Goal: Information Seeking & Learning: Stay updated

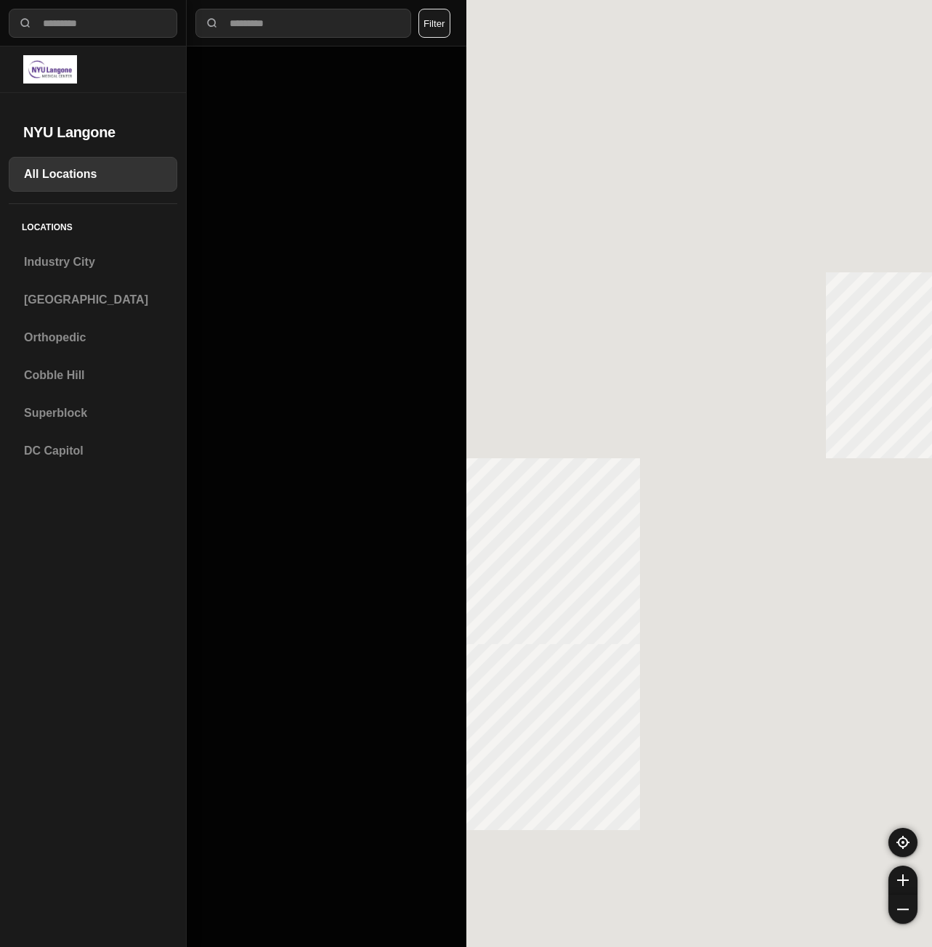
select select "*"
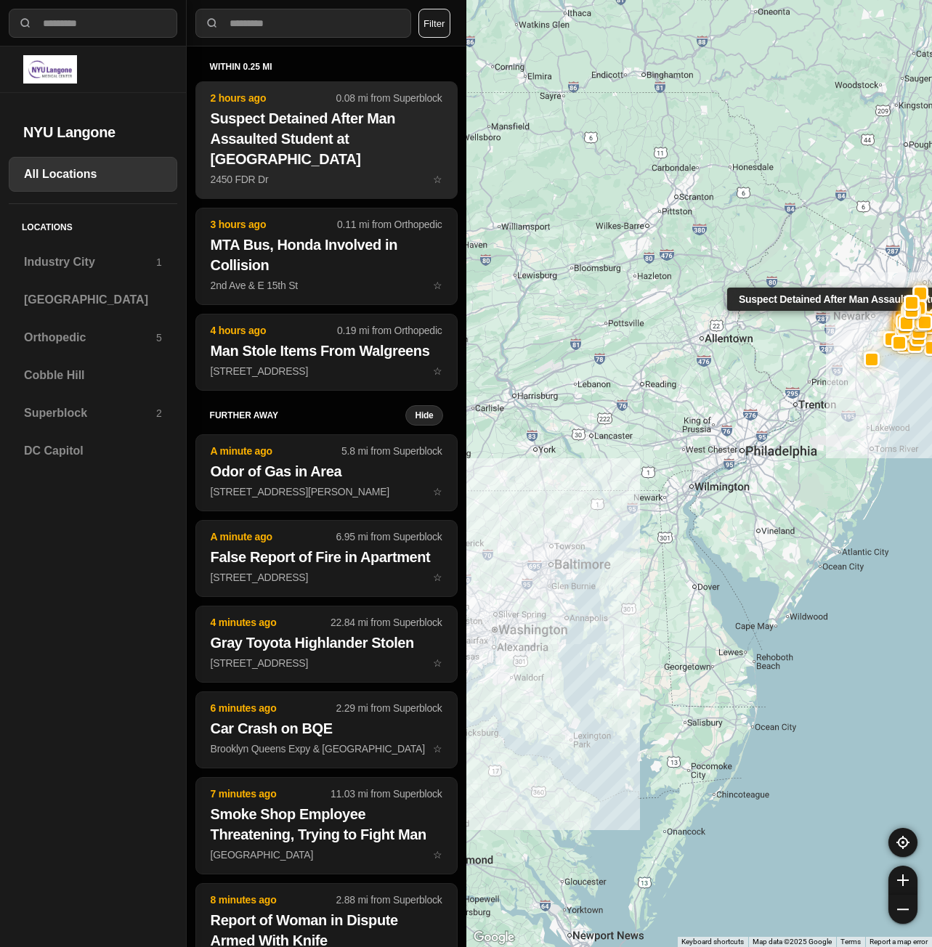
click at [288, 164] on h2 "Suspect Detained After Man Assaulted Student at [GEOGRAPHIC_DATA]" at bounding box center [327, 138] width 232 height 61
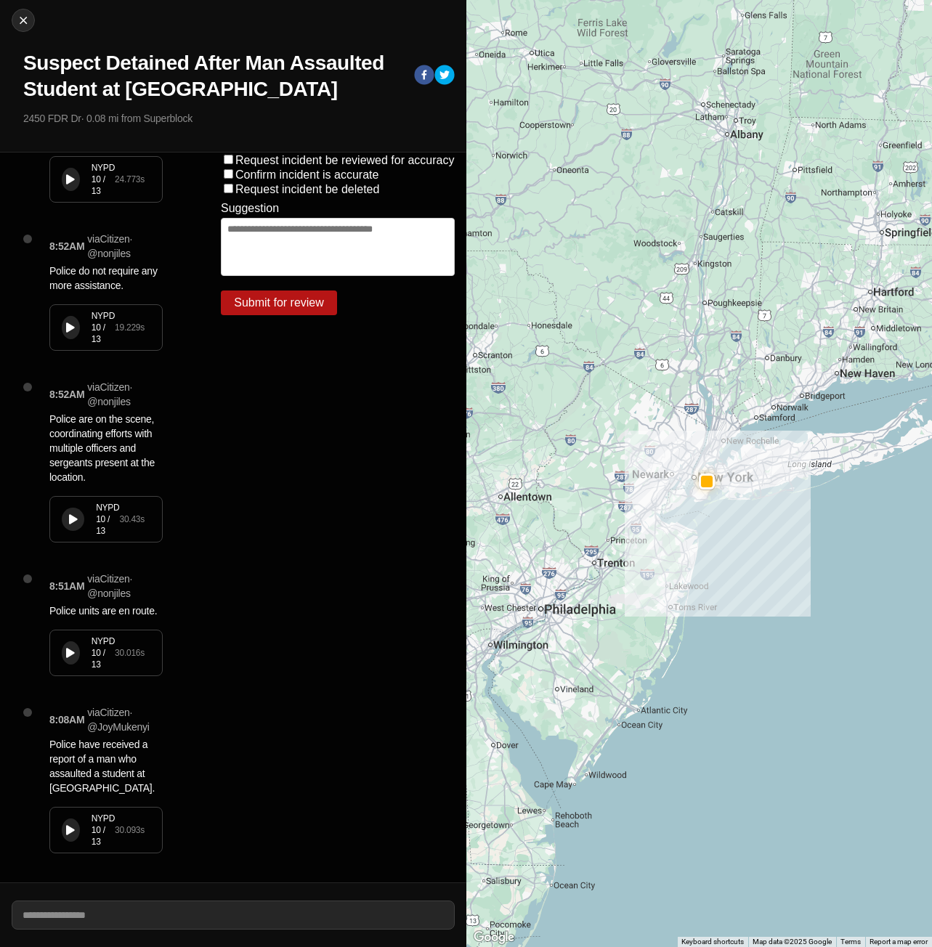
scroll to position [176, 0]
select select "*"
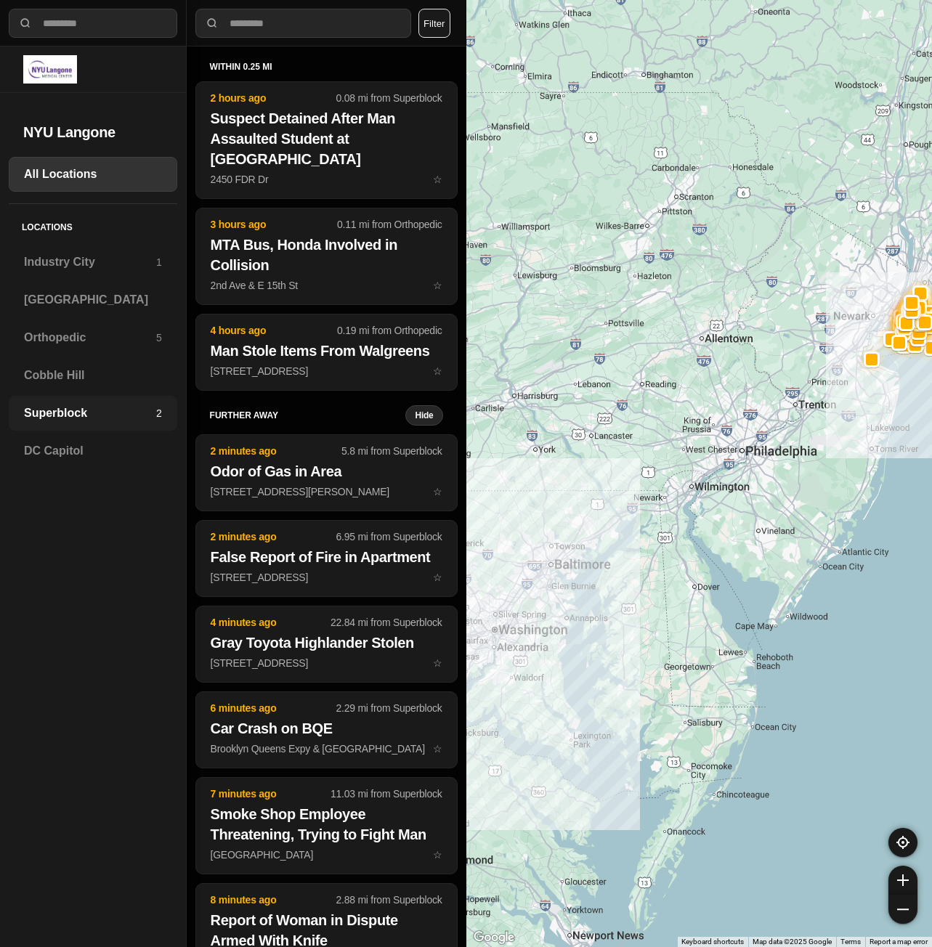
click at [51, 426] on div "Superblock 2" at bounding box center [93, 413] width 168 height 35
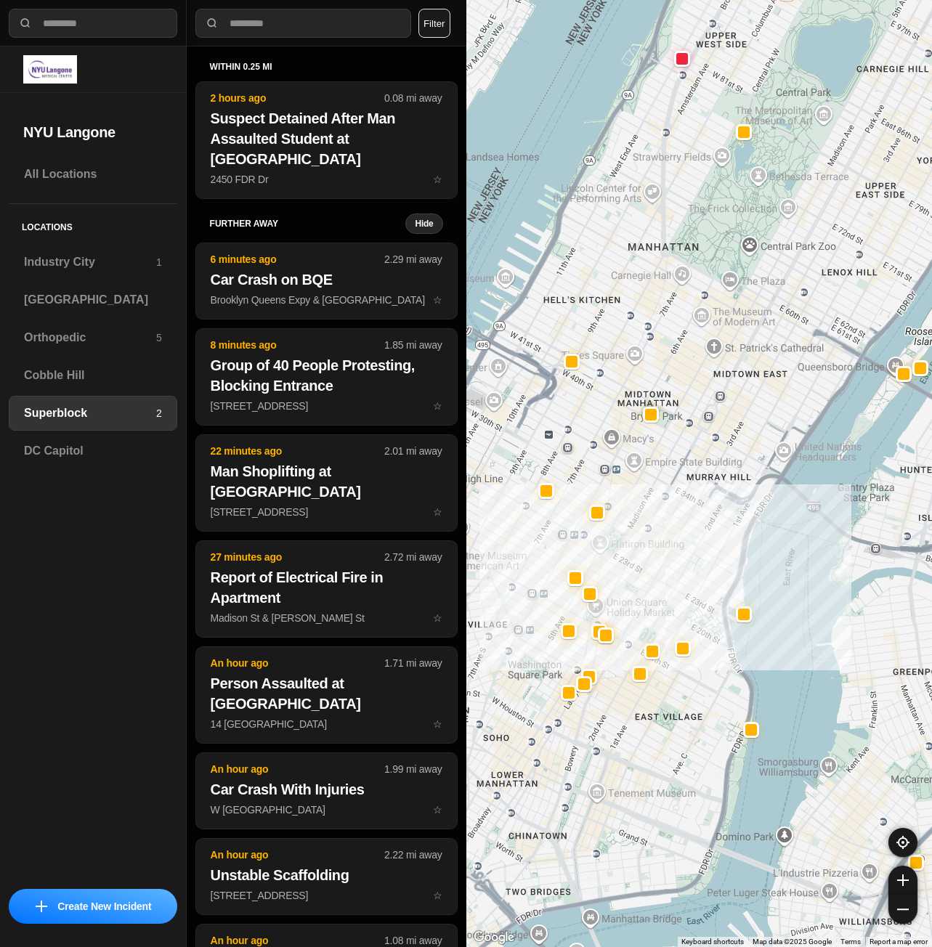
drag, startPoint x: 590, startPoint y: 624, endPoint x: 651, endPoint y: 590, distance: 69.5
click at [651, 590] on div at bounding box center [699, 473] width 466 height 947
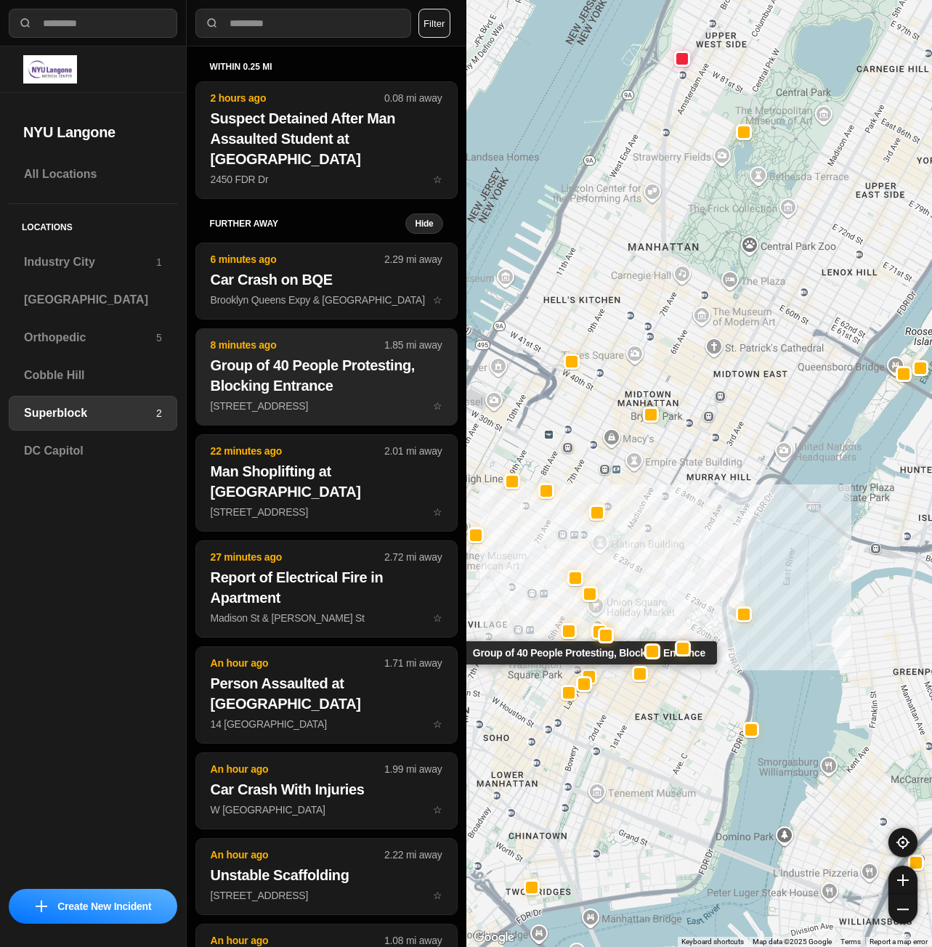
click at [309, 402] on p "[STREET_ADDRESS] ☆" at bounding box center [327, 406] width 232 height 15
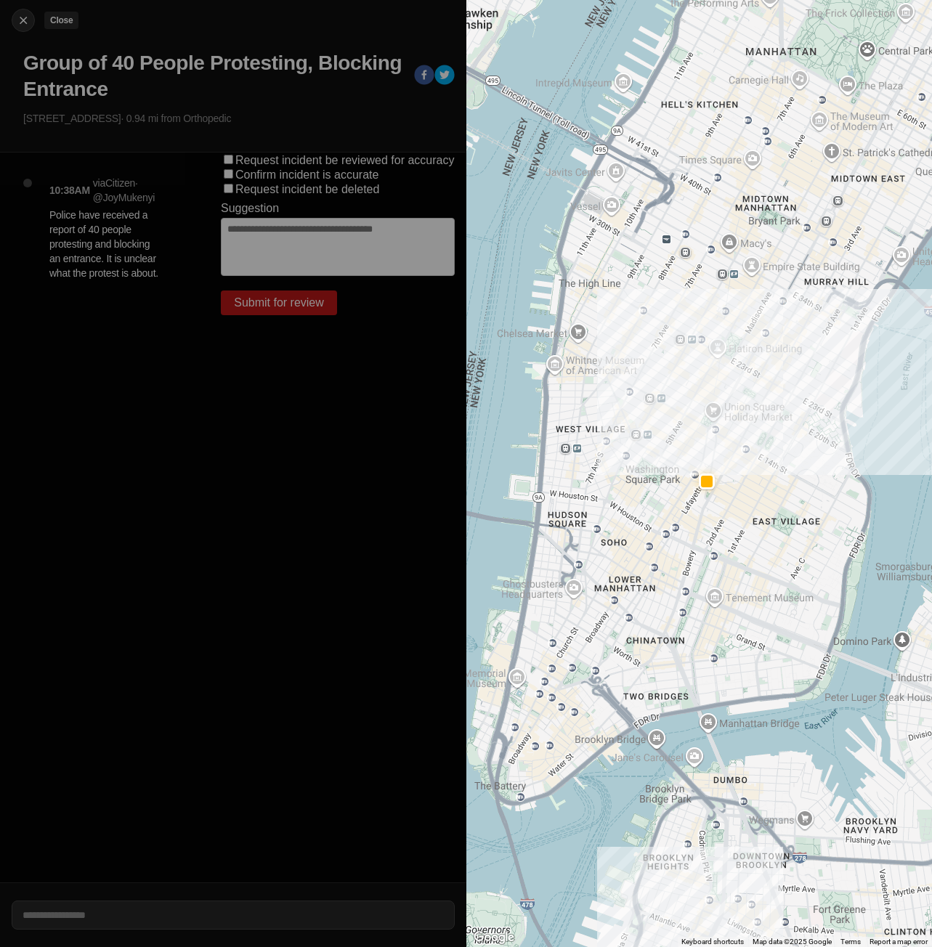
click at [28, 23] on img at bounding box center [23, 20] width 15 height 15
select select "*"
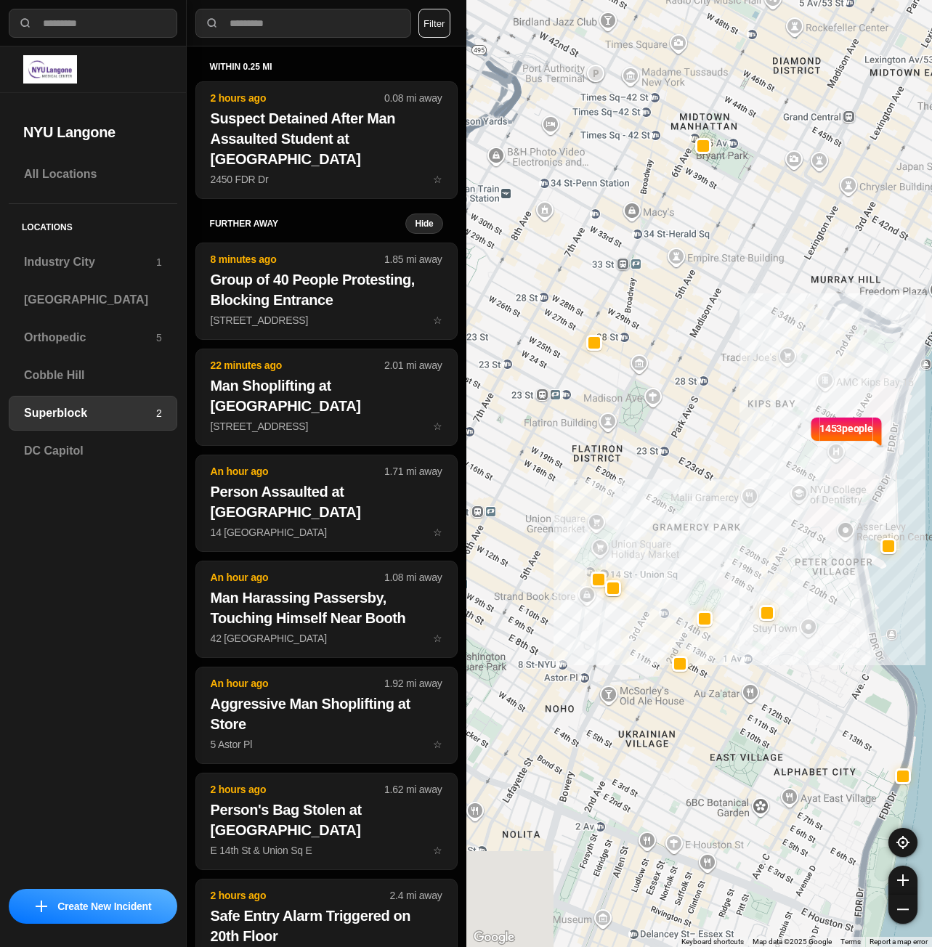
drag, startPoint x: 784, startPoint y: 791, endPoint x: 924, endPoint y: 591, distance: 244.1
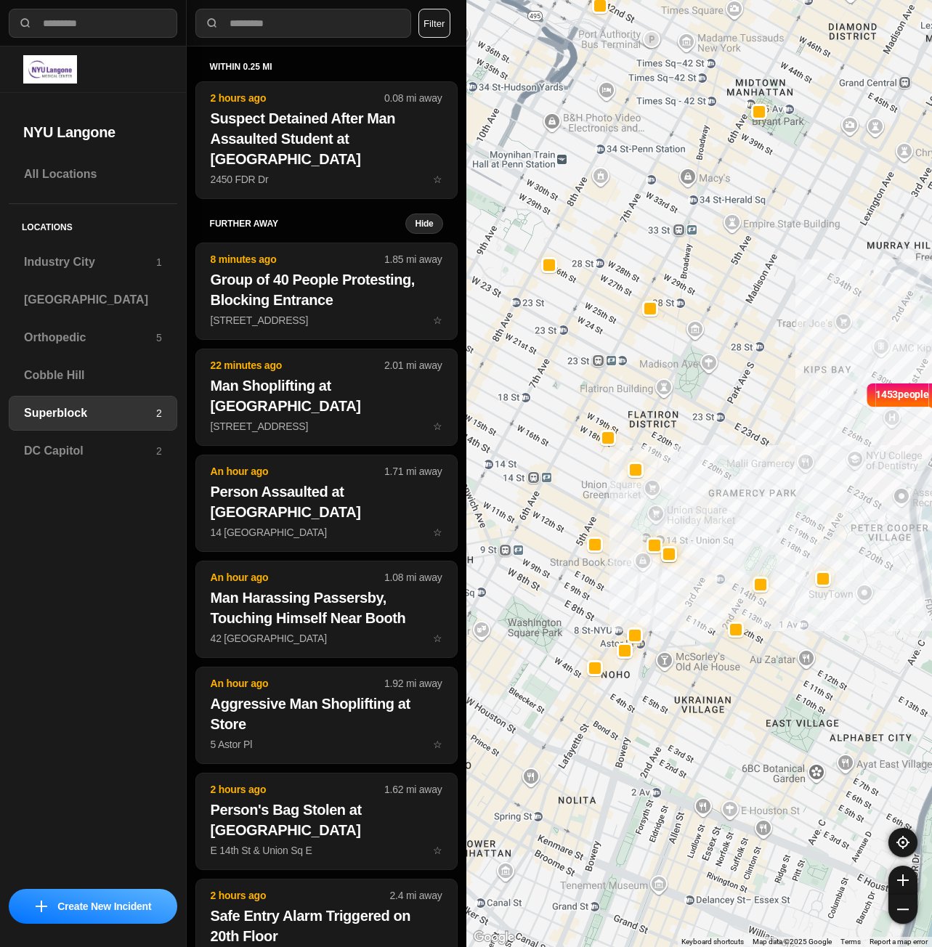
drag, startPoint x: 641, startPoint y: 603, endPoint x: 730, endPoint y: 590, distance: 90.4
click at [730, 590] on div "1453 people" at bounding box center [699, 473] width 466 height 947
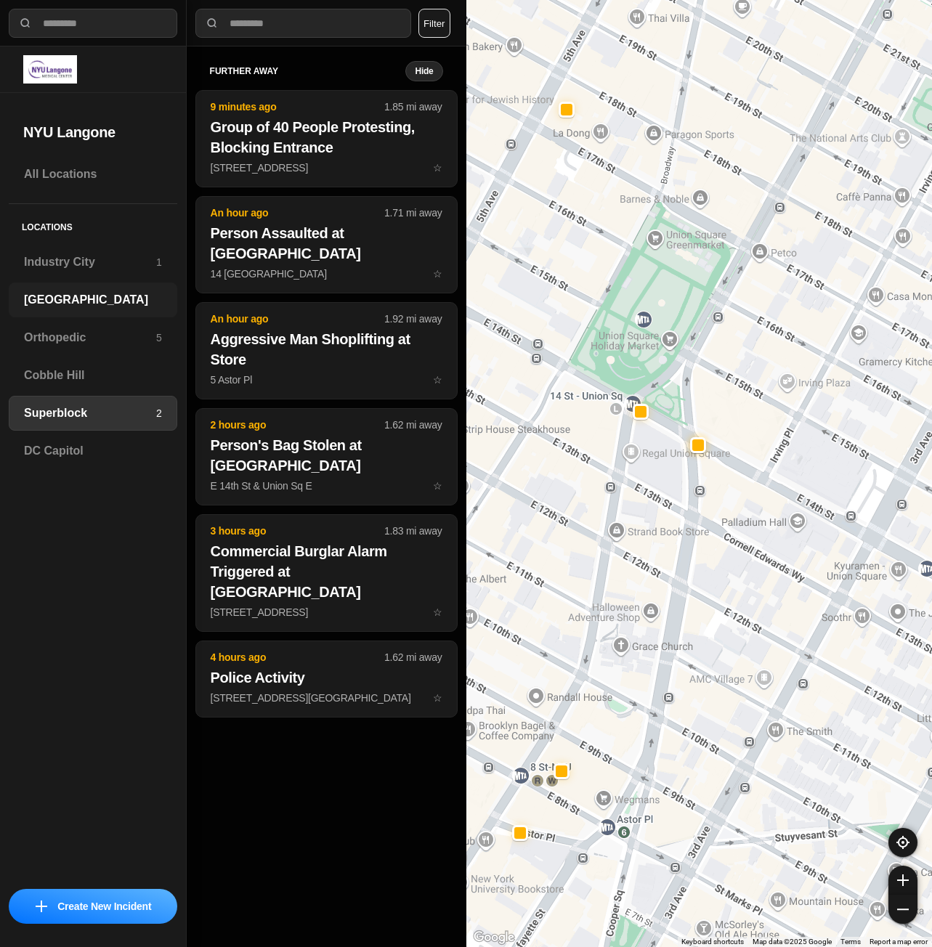
click at [81, 304] on h3 "[GEOGRAPHIC_DATA]" at bounding box center [93, 299] width 138 height 17
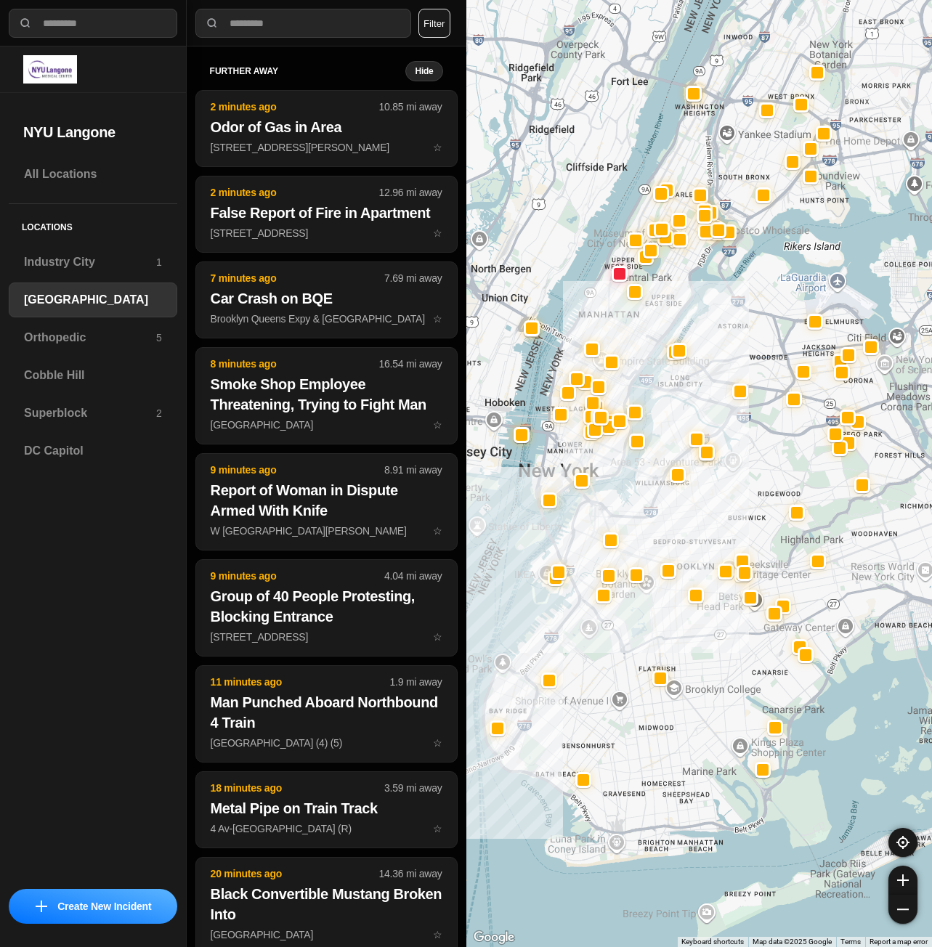
drag, startPoint x: 856, startPoint y: 638, endPoint x: 783, endPoint y: 725, distance: 113.4
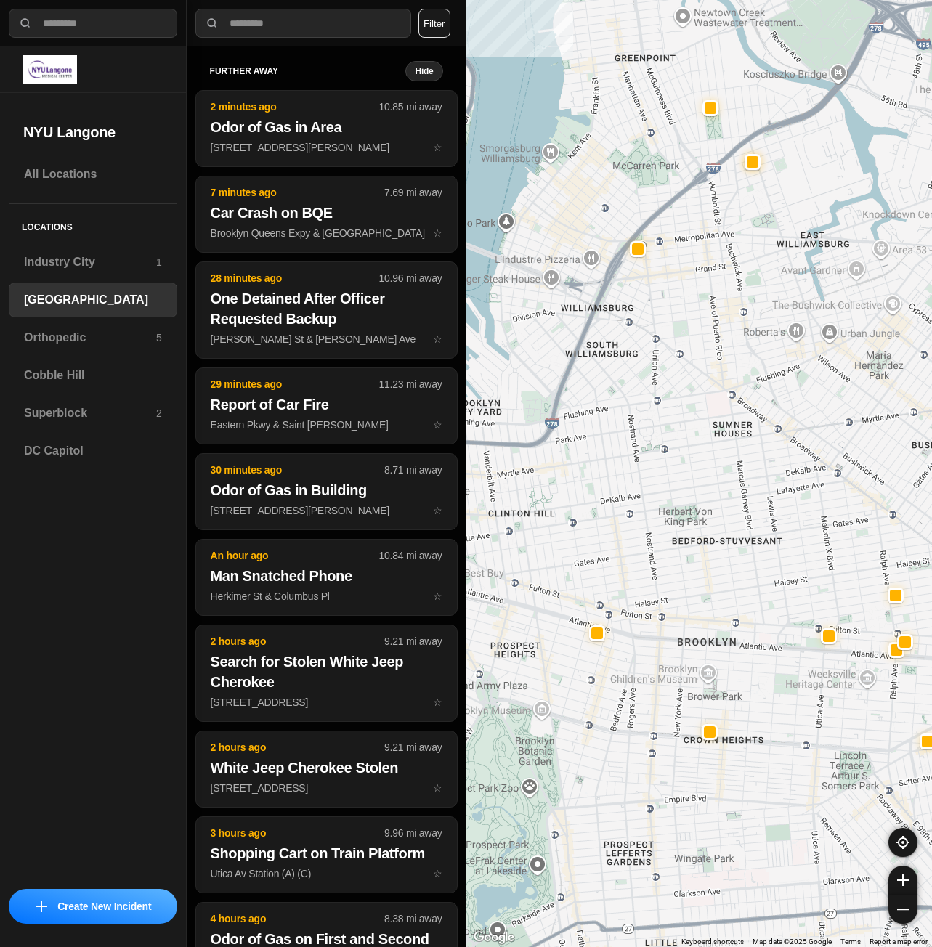
drag, startPoint x: 519, startPoint y: 380, endPoint x: 725, endPoint y: 574, distance: 283.0
click at [725, 574] on div "421 people" at bounding box center [699, 473] width 466 height 947
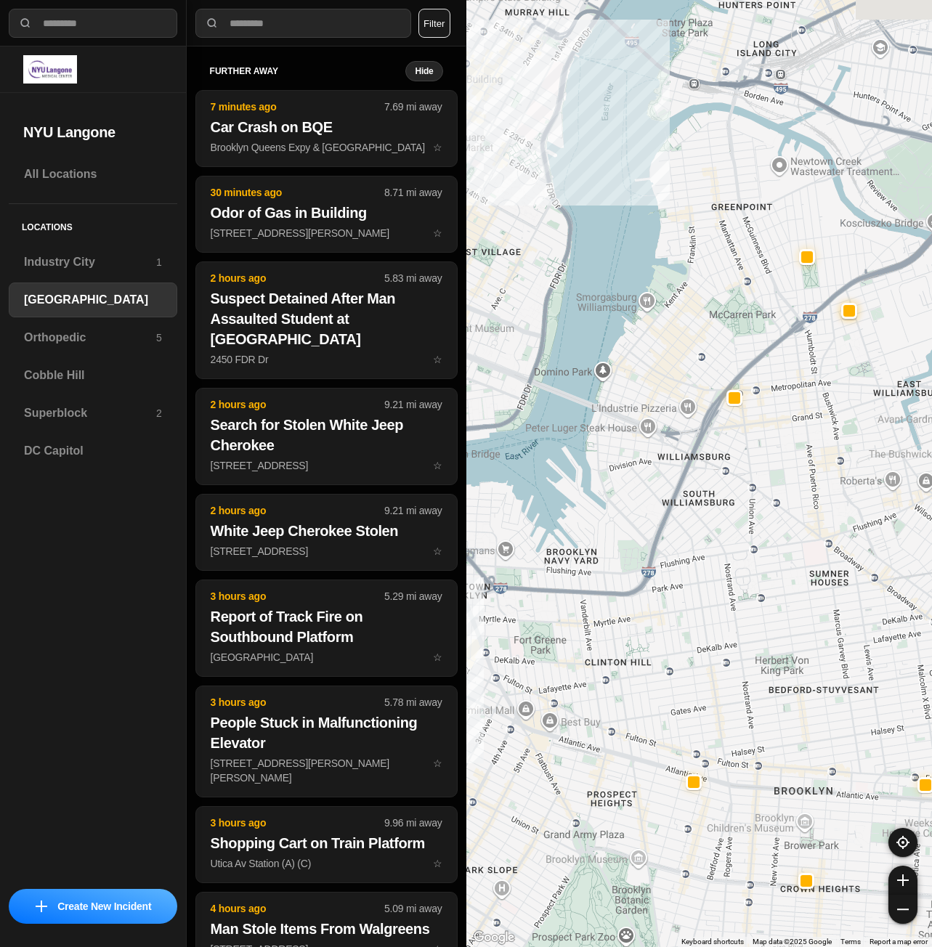
drag, startPoint x: 601, startPoint y: 423, endPoint x: 683, endPoint y: 560, distance: 159.3
click at [683, 560] on div "421 people" at bounding box center [699, 473] width 466 height 947
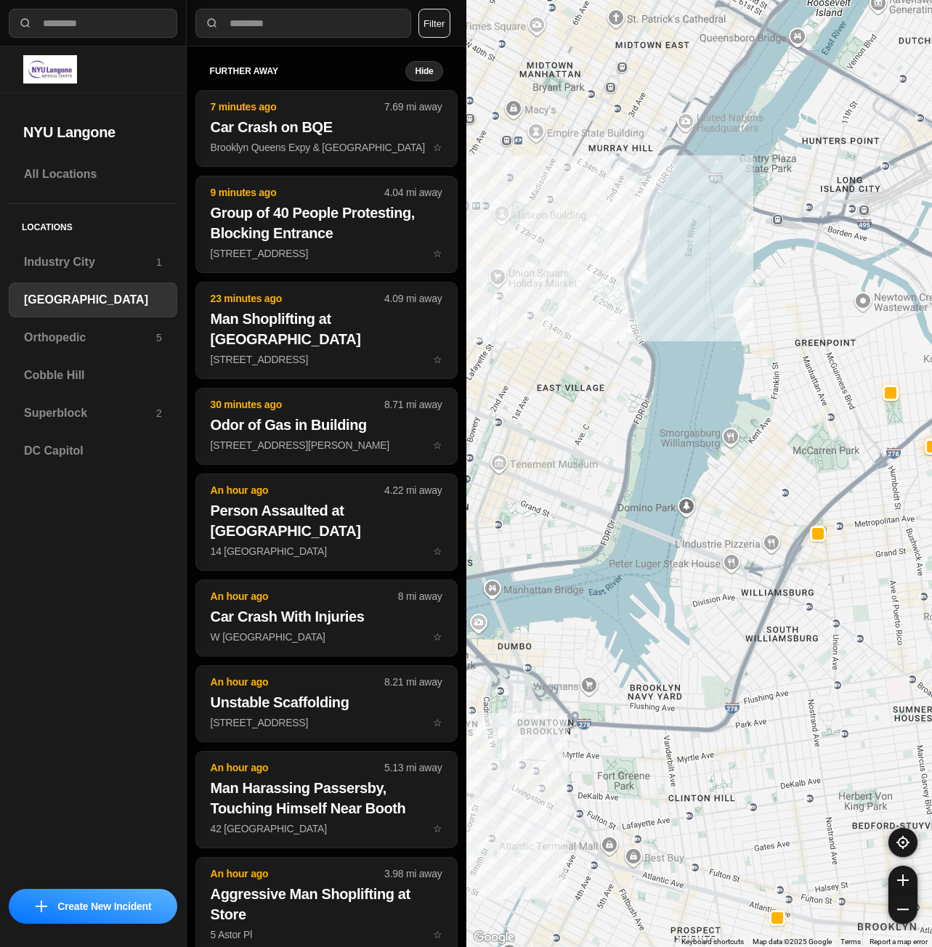
drag, startPoint x: 643, startPoint y: 389, endPoint x: 694, endPoint y: 482, distance: 105.9
click at [694, 482] on div "421 people" at bounding box center [699, 473] width 466 height 947
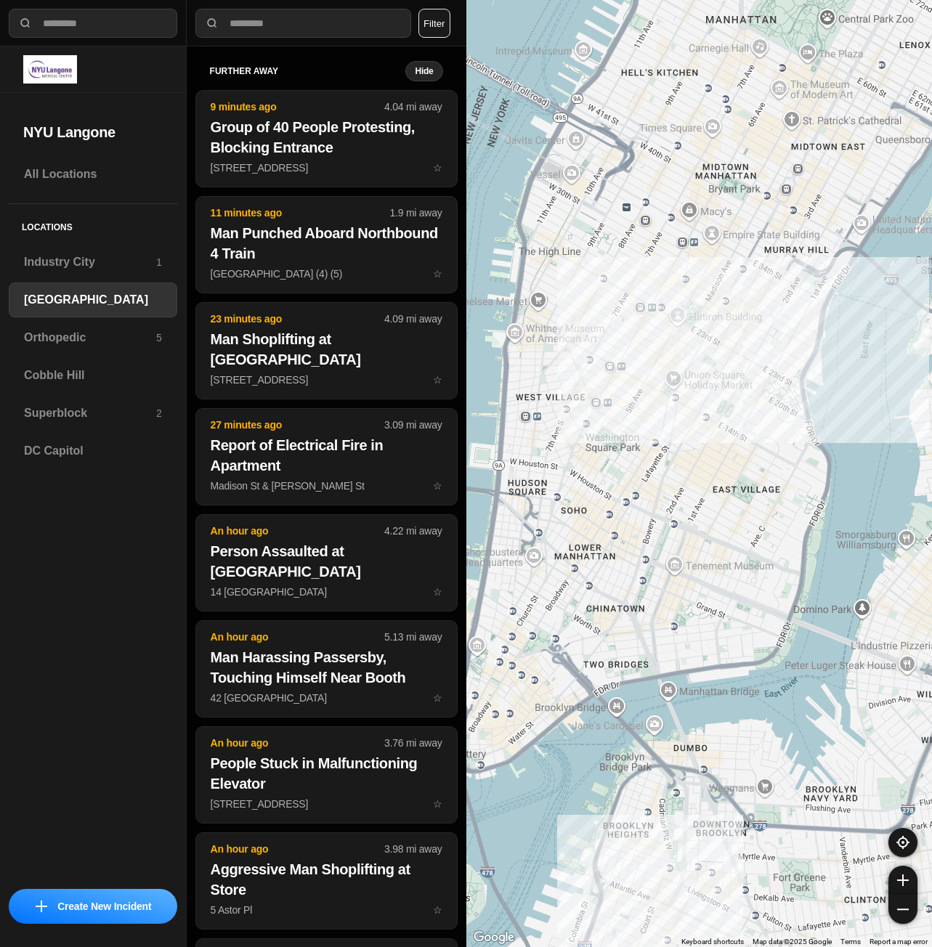
drag, startPoint x: 701, startPoint y: 475, endPoint x: 829, endPoint y: 536, distance: 142.3
click at [829, 536] on div "421 people" at bounding box center [699, 473] width 466 height 947
